Goal: Task Accomplishment & Management: Manage account settings

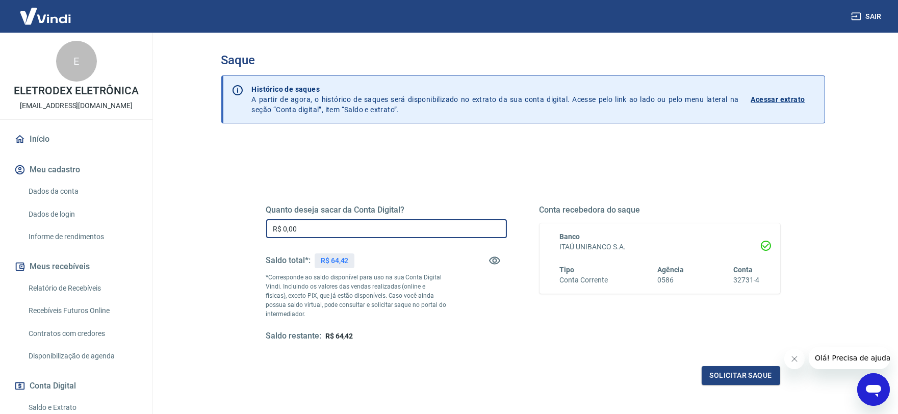
click at [315, 224] on input "R$ 0,00" at bounding box center [386, 228] width 241 height 19
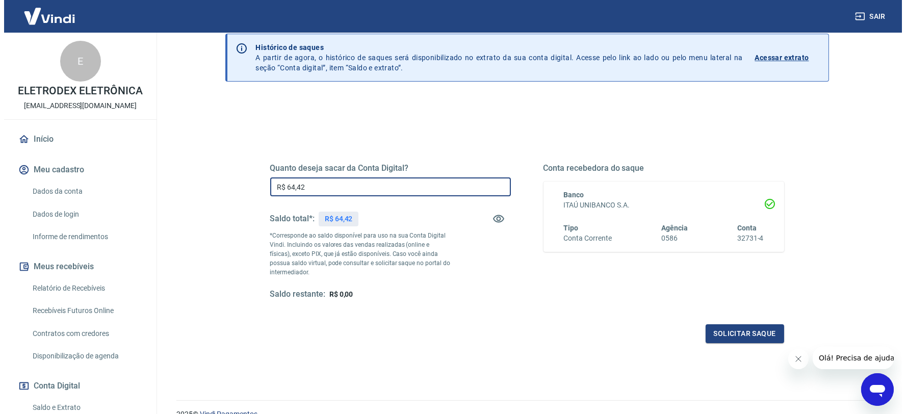
scroll to position [90, 0]
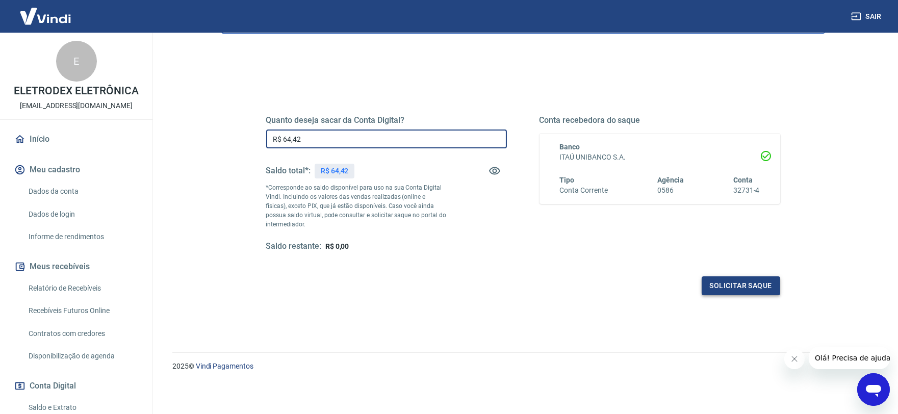
type input "R$ 64,42"
click at [752, 281] on button "Solicitar saque" at bounding box center [741, 285] width 79 height 19
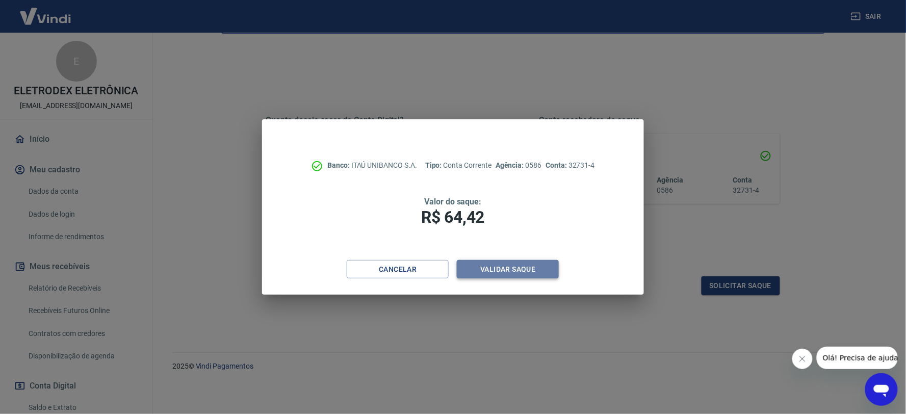
click at [541, 271] on button "Validar saque" at bounding box center [508, 269] width 102 height 19
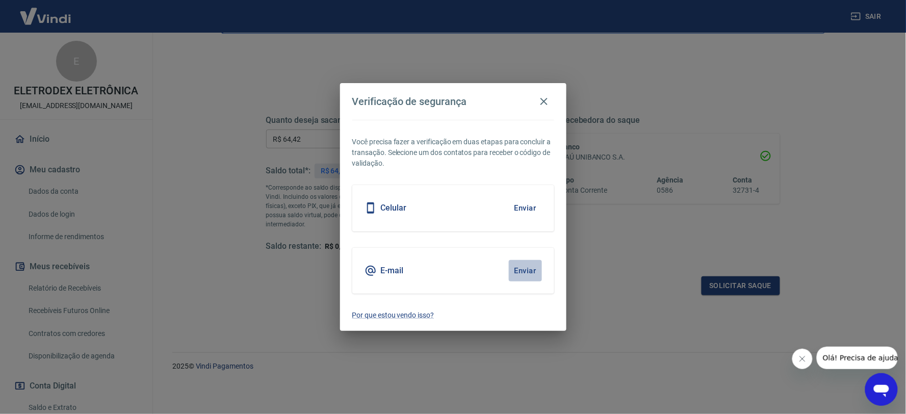
click at [532, 267] on button "Enviar" at bounding box center [525, 270] width 33 height 21
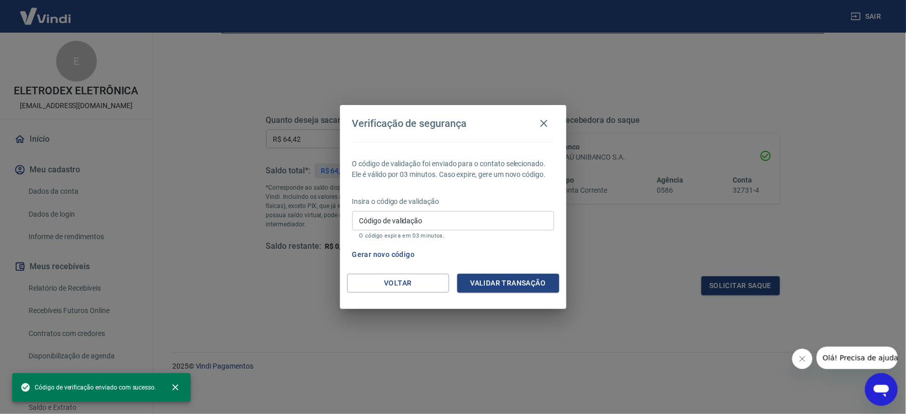
click at [444, 220] on input "Código de validação" at bounding box center [453, 220] width 202 height 19
paste input "622004"
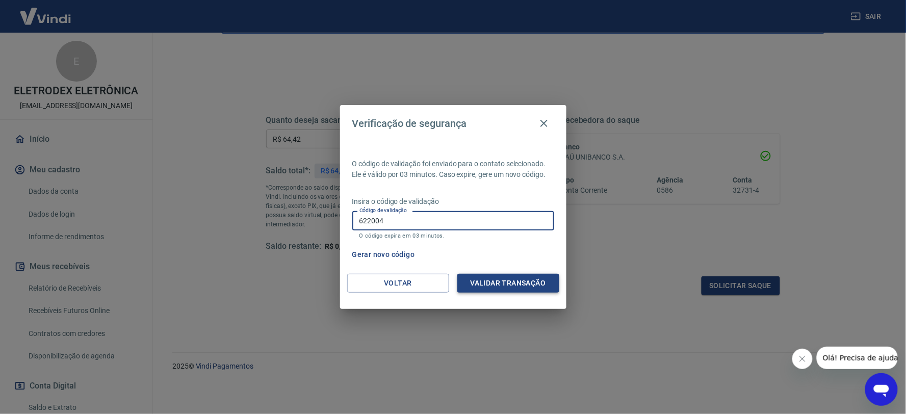
type input "622004"
click at [481, 291] on button "Validar transação" at bounding box center [508, 283] width 102 height 19
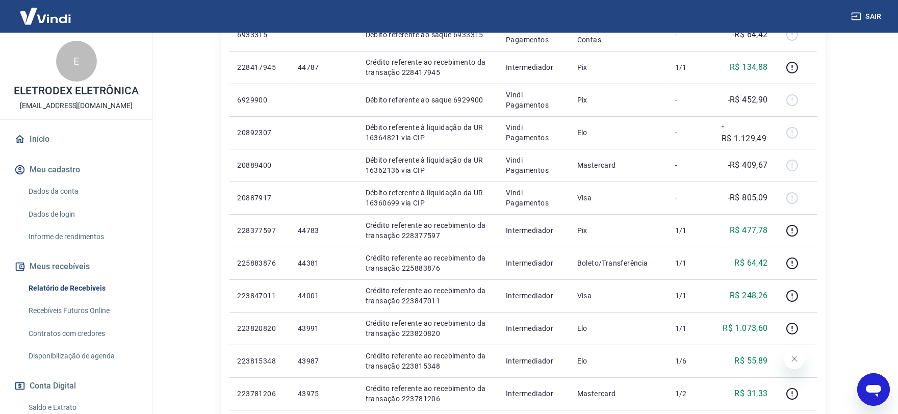
scroll to position [283, 0]
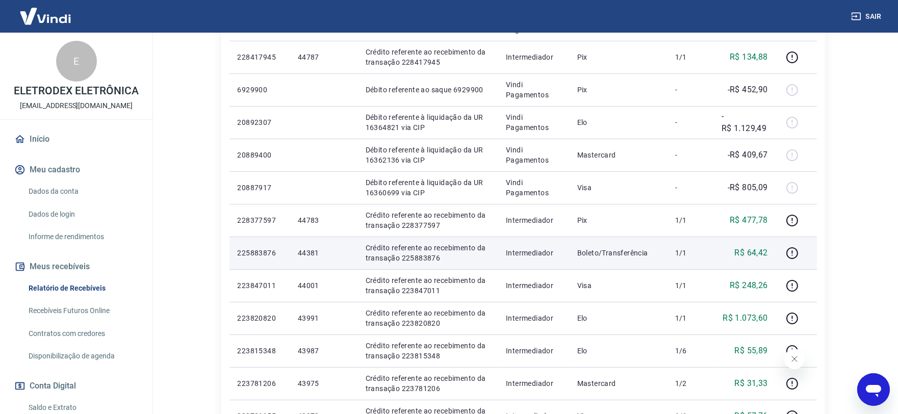
click at [302, 253] on p "44381" at bounding box center [324, 253] width 52 height 10
copy p "44381"
